Goal: Task Accomplishment & Management: Use online tool/utility

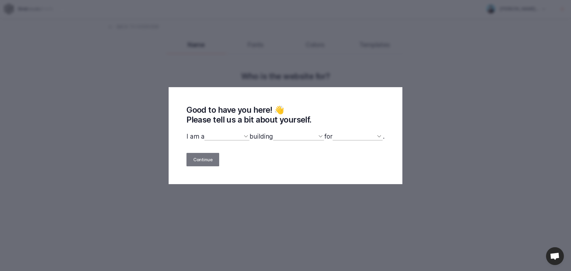
select select
click at [217, 135] on select "designer developer marketer entrepreneur maker person" at bounding box center [226, 137] width 45 height 8
select select "other"
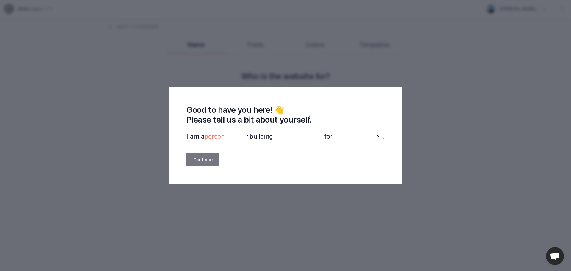
click at [204, 133] on select "designer developer marketer entrepreneur maker person" at bounding box center [226, 137] width 45 height 8
select select
click at [305, 139] on select "a website(s) a portfolio a webshop(s) experiments something else" at bounding box center [298, 137] width 51 height 8
select select "other"
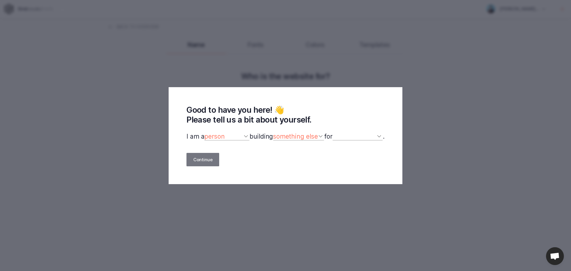
click at [273, 133] on select "a website(s) a portfolio a webshop(s) experiments something else" at bounding box center [298, 137] width 51 height 8
click at [354, 137] on select "myself our company a client a friend clients my dog (other)" at bounding box center [358, 137] width 50 height 8
select select "self"
click at [336, 133] on select "myself our company a client a friend clients my dog (other)" at bounding box center [358, 137] width 50 height 8
click at [192, 158] on button "Continue" at bounding box center [203, 159] width 33 height 13
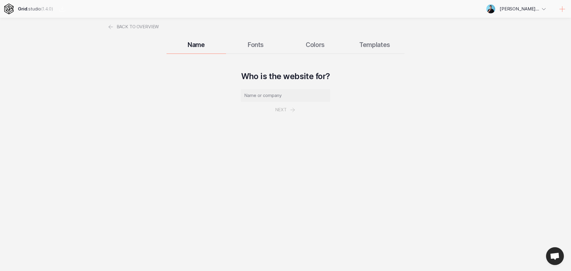
click at [312, 98] on input "text" at bounding box center [285, 95] width 89 height 13
type input "gamer"
click at [290, 110] on icon at bounding box center [292, 109] width 7 height 7
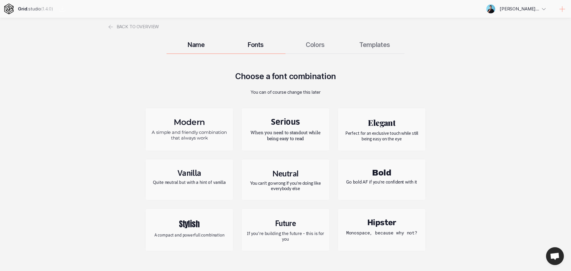
drag, startPoint x: 357, startPoint y: 227, endPoint x: 362, endPoint y: 229, distance: 5.4
click at [357, 227] on h2 "Hipster" at bounding box center [382, 223] width 78 height 10
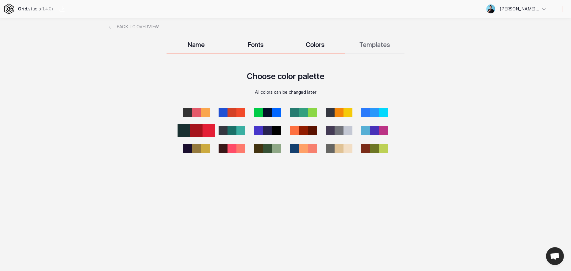
click at [197, 132] on div at bounding box center [196, 130] width 13 height 13
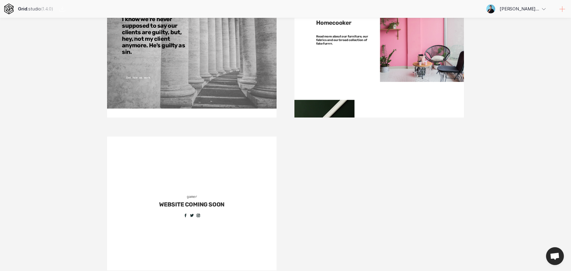
scroll to position [593, 0]
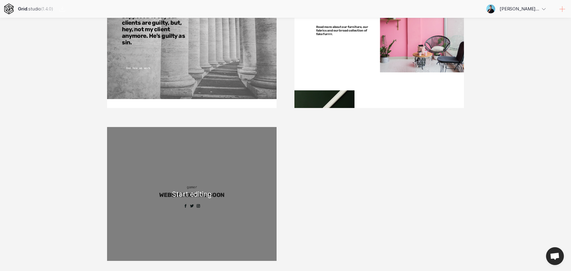
click at [178, 196] on div "gamer WEBSITE COMING SOON" at bounding box center [192, 194] width 170 height 134
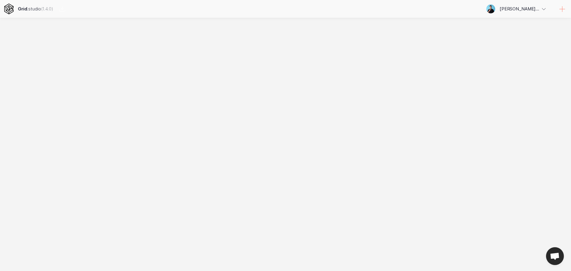
scroll to position [0, 0]
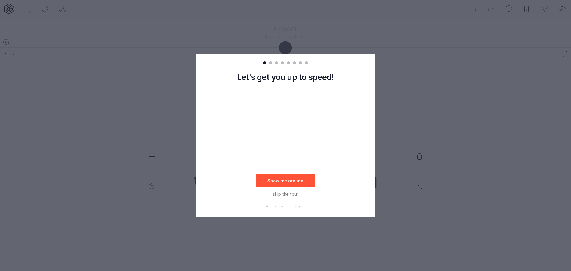
click at [292, 178] on button "Show me around" at bounding box center [286, 180] width 60 height 13
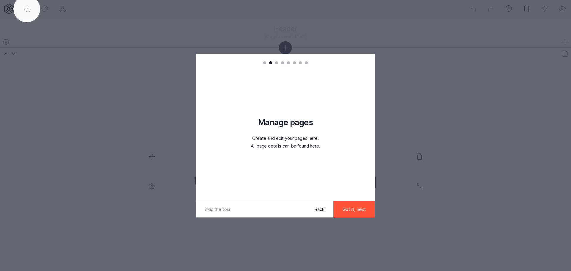
click at [338, 210] on button "Got it, next" at bounding box center [354, 209] width 41 height 16
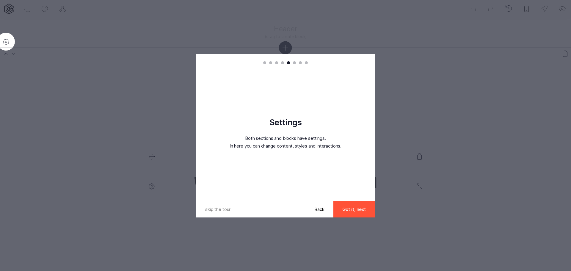
click at [338, 210] on button "Got it, next" at bounding box center [354, 209] width 41 height 16
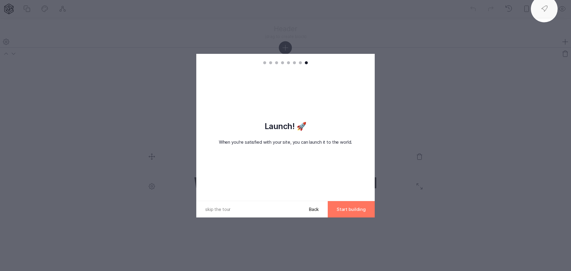
click at [338, 210] on button "Start building" at bounding box center [351, 209] width 47 height 16
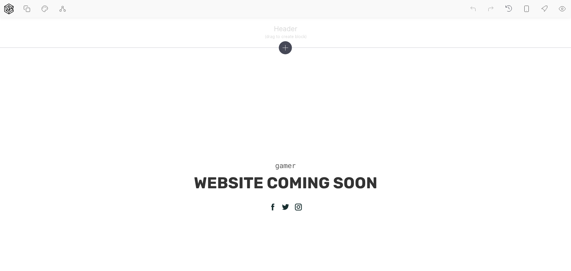
click at [543, 7] on icon at bounding box center [544, 8] width 7 height 7
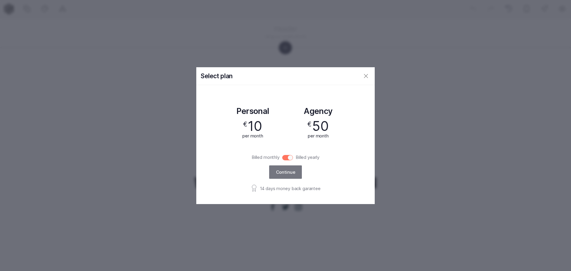
click at [369, 74] on icon at bounding box center [366, 75] width 7 height 7
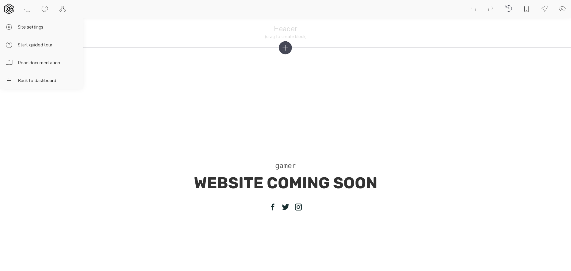
click at [10, 10] on icon at bounding box center [8, 9] width 9 height 11
click at [33, 11] on button at bounding box center [27, 9] width 18 height 18
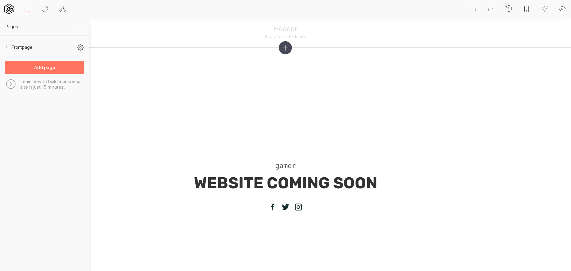
click at [48, 10] on icon at bounding box center [44, 8] width 7 height 7
select select "color"
select select "Roboto Mono"
select select "400"
select select "Rubik"
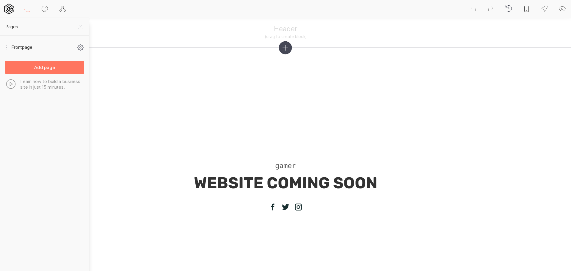
select select "700"
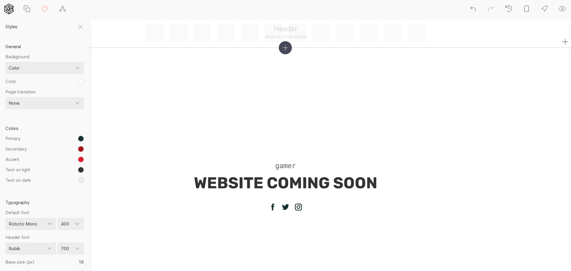
click at [294, 34] on div "Header (drag to create block)" at bounding box center [286, 33] width 280 height 18
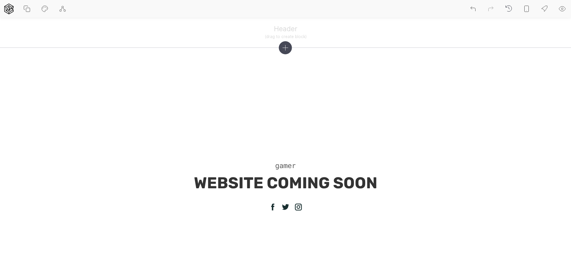
click at [566, 11] on icon at bounding box center [562, 8] width 7 height 7
